Goal: Transaction & Acquisition: Purchase product/service

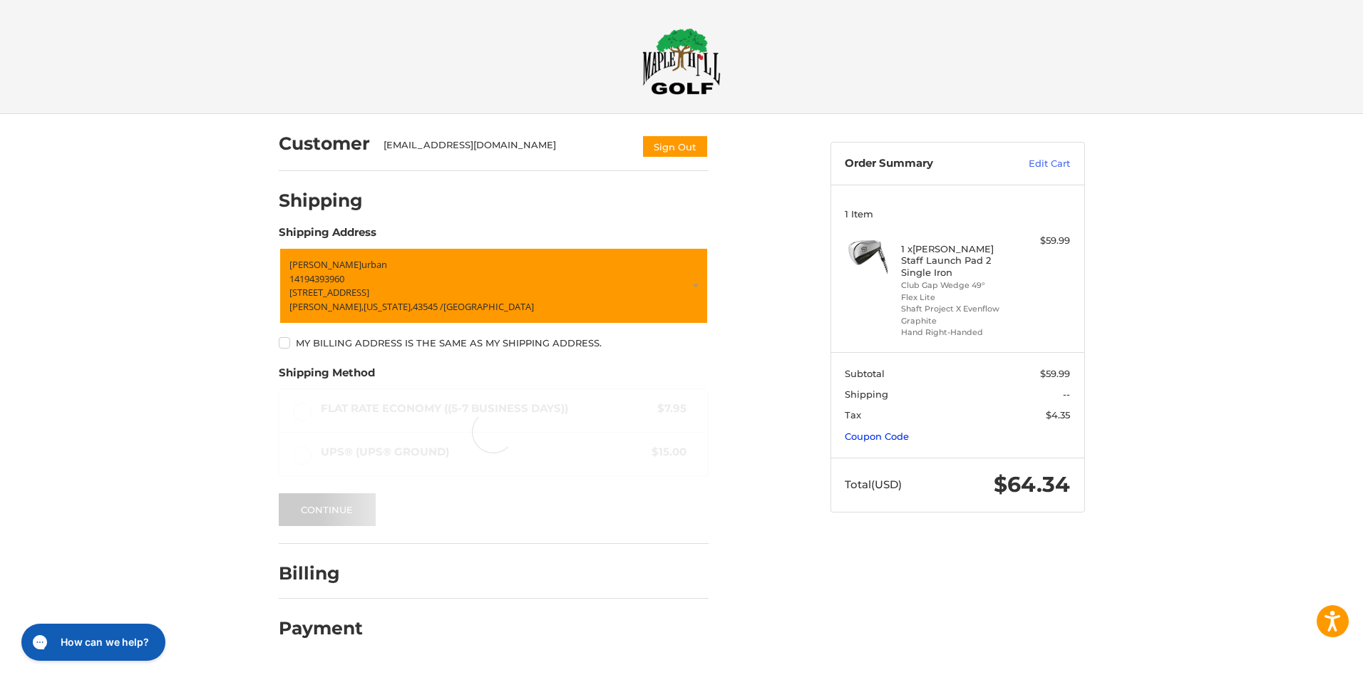
click at [880, 431] on link "Coupon Code" at bounding box center [877, 436] width 64 height 11
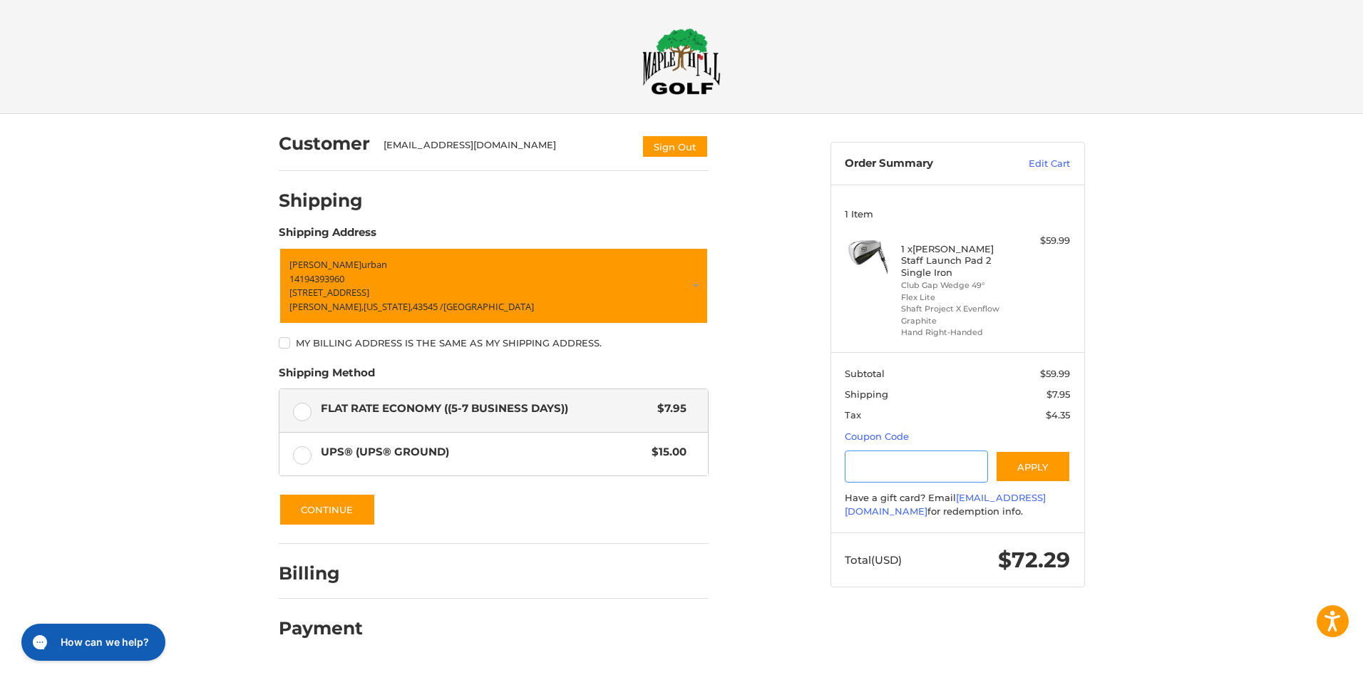
click at [886, 451] on input "Gift Certificate or Coupon Code" at bounding box center [916, 467] width 143 height 32
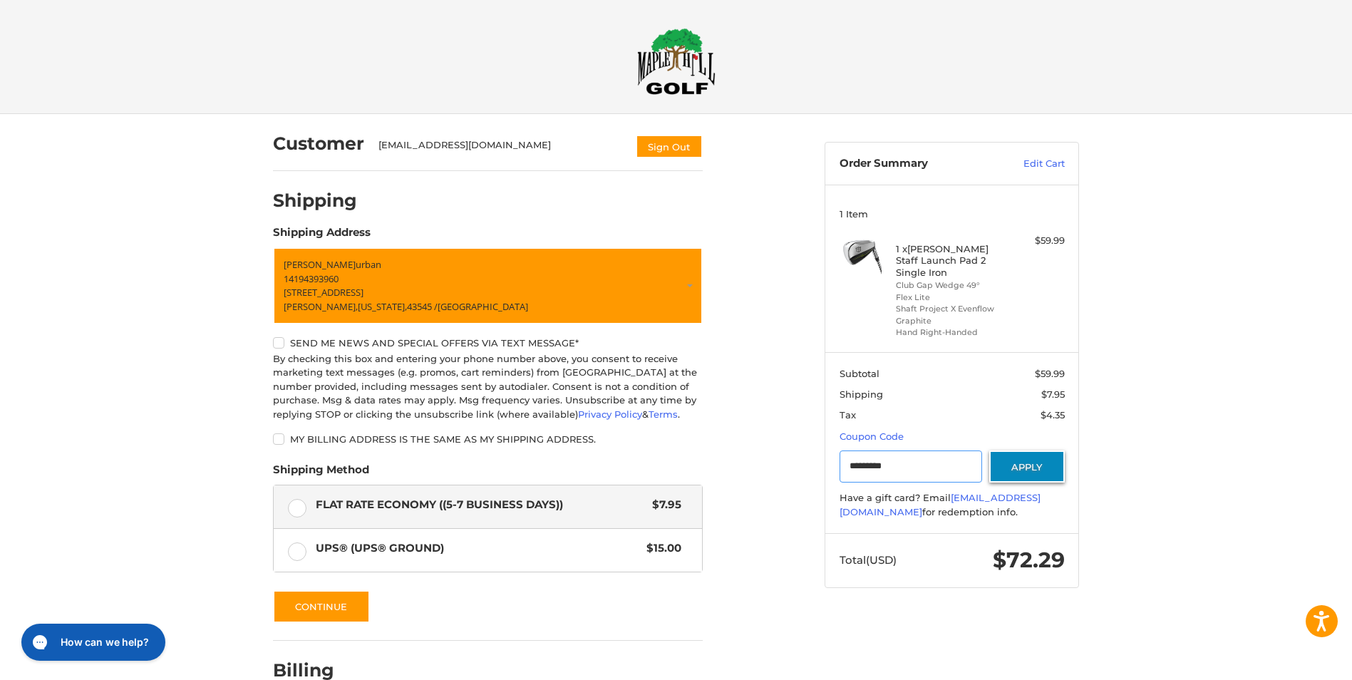
type input "*********"
click at [1036, 456] on button "Apply" at bounding box center [1028, 467] width 76 height 32
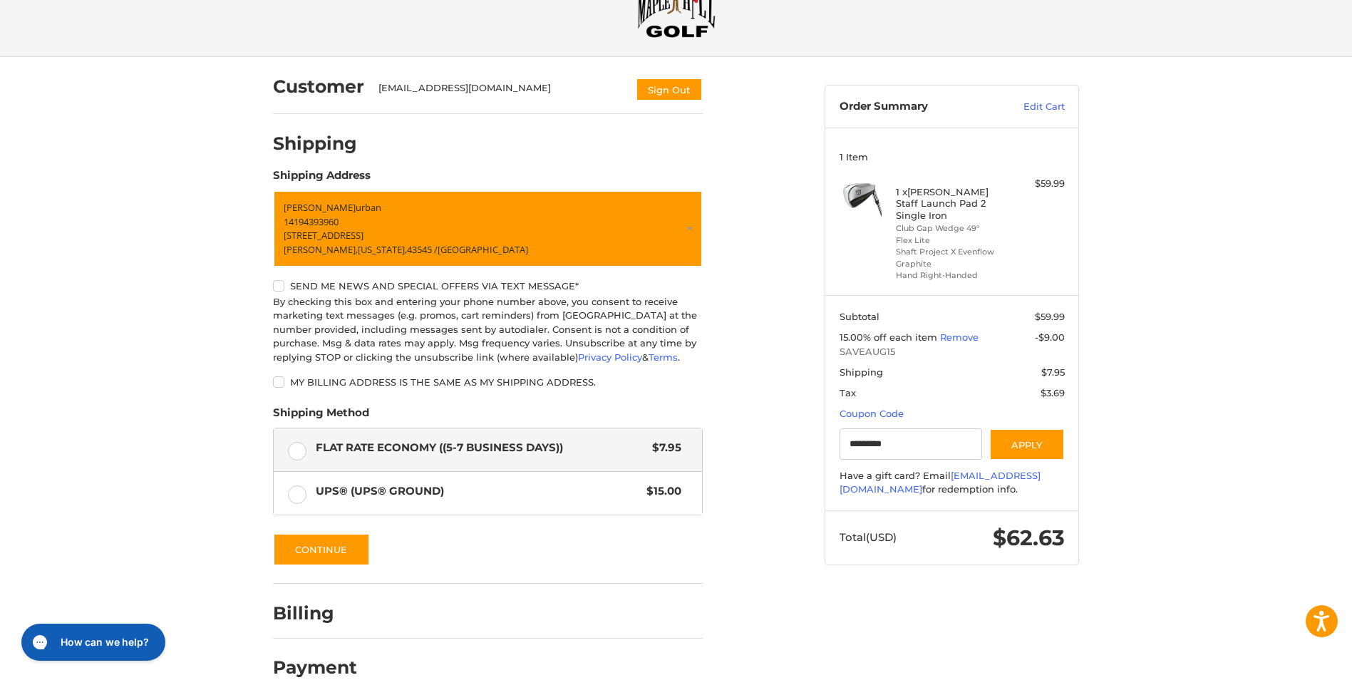
scroll to position [83, 0]
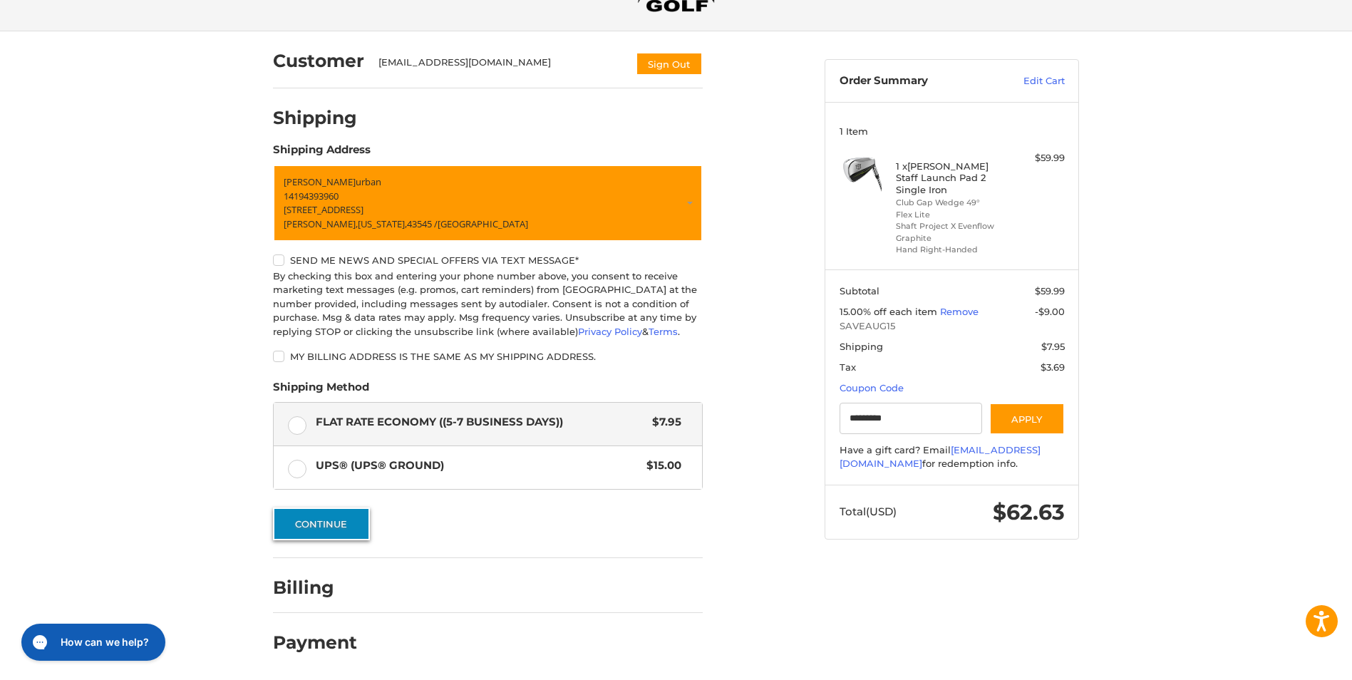
click at [336, 528] on button "Continue" at bounding box center [321, 524] width 97 height 33
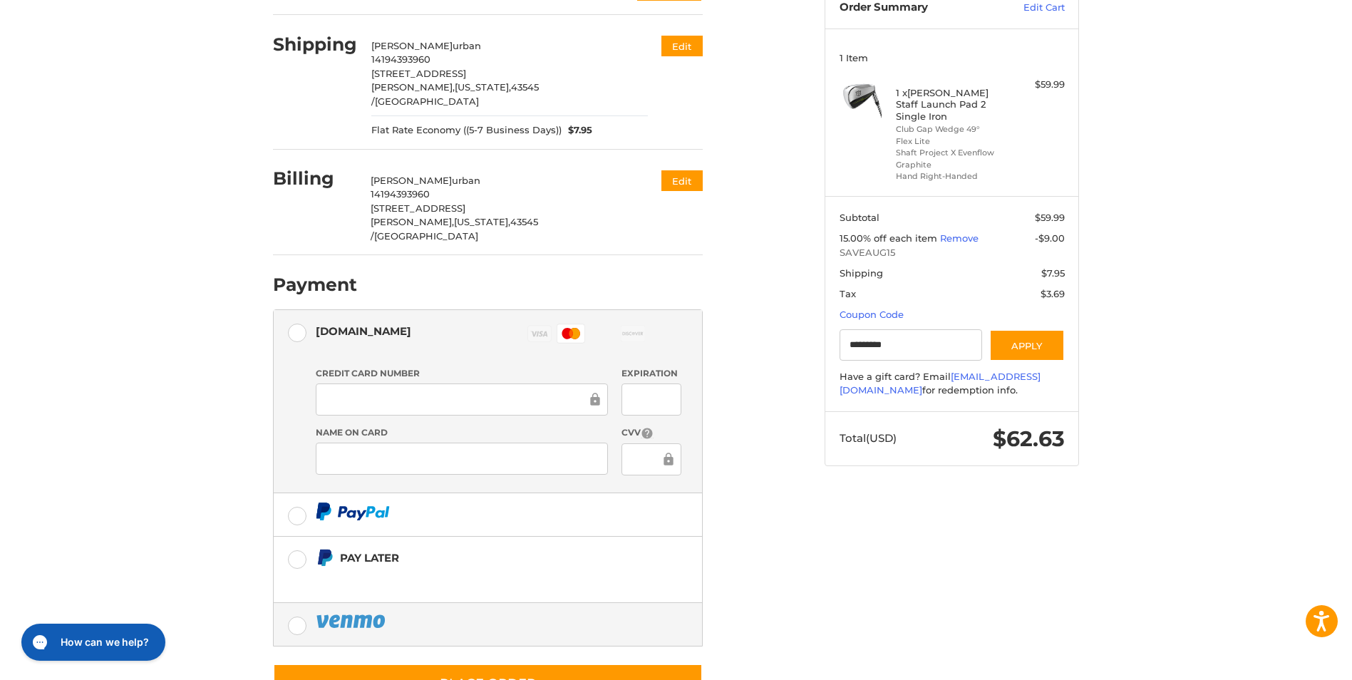
scroll to position [184, 0]
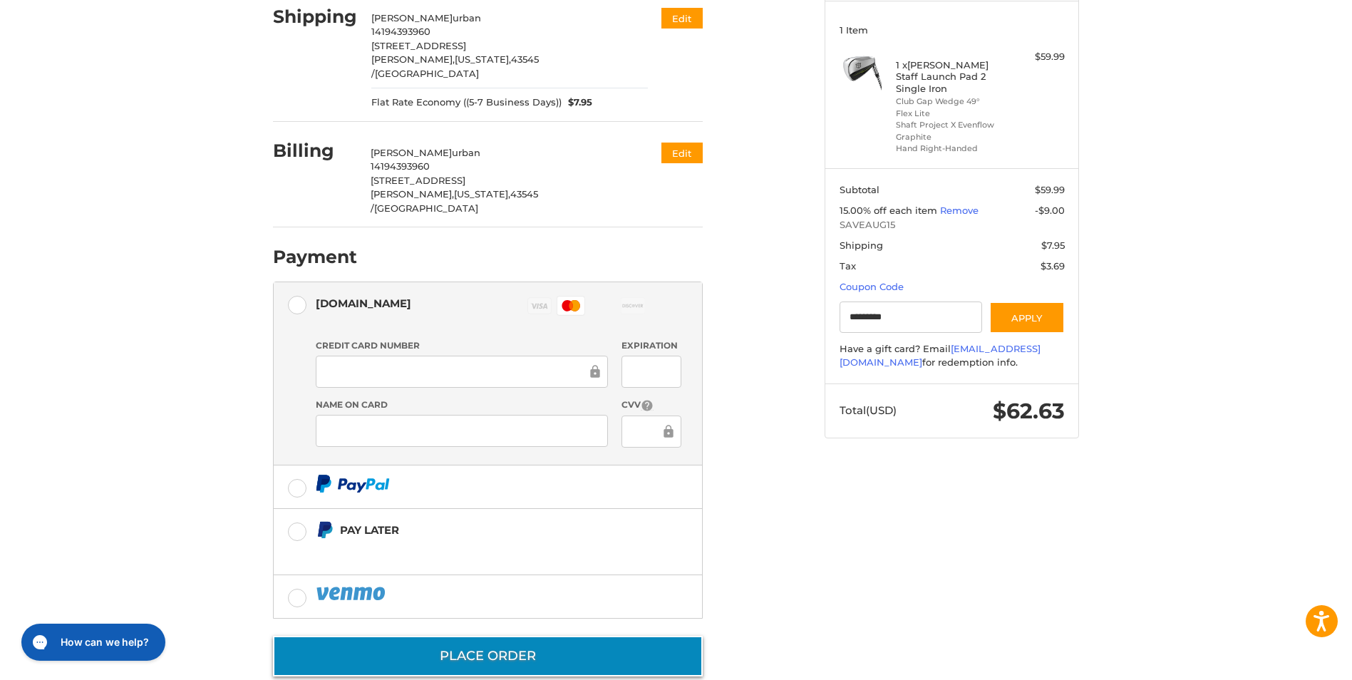
click at [515, 636] on button "Place Order" at bounding box center [488, 656] width 430 height 41
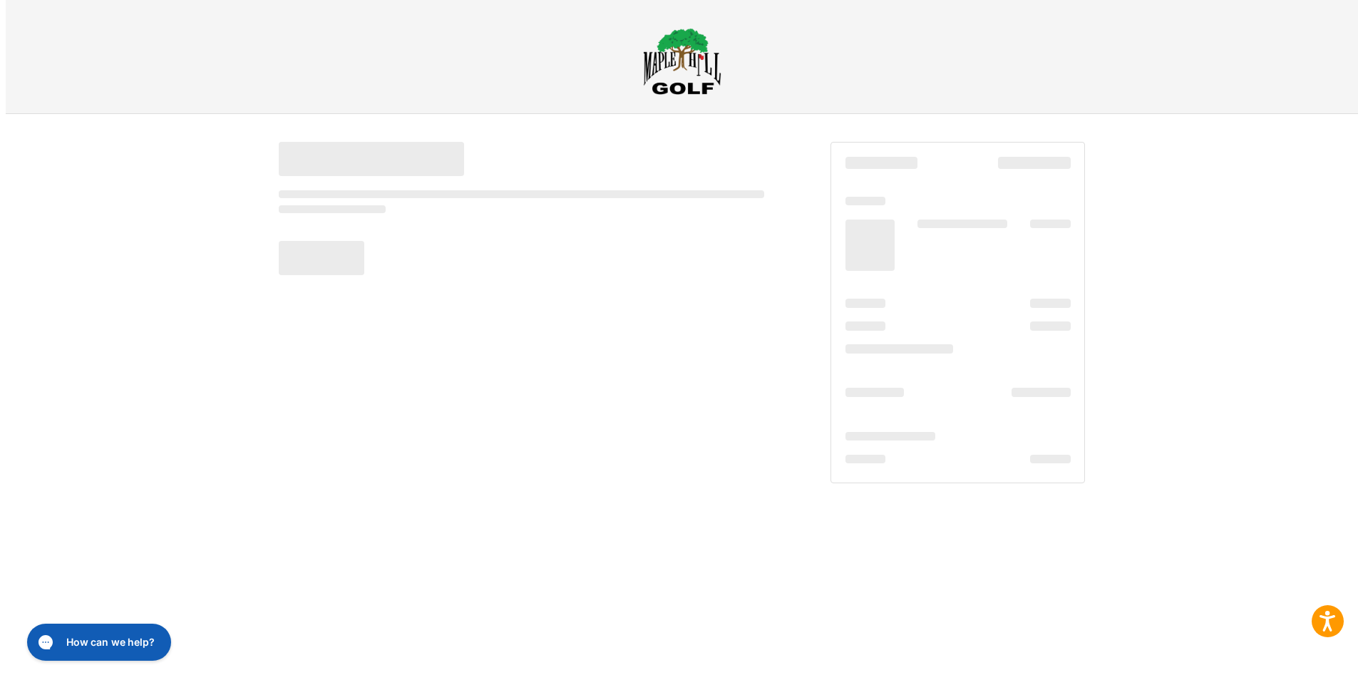
scroll to position [0, 0]
